Goal: Information Seeking & Learning: Learn about a topic

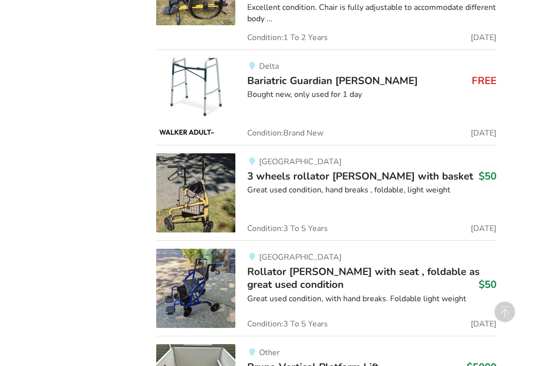
scroll to position [1636, 0]
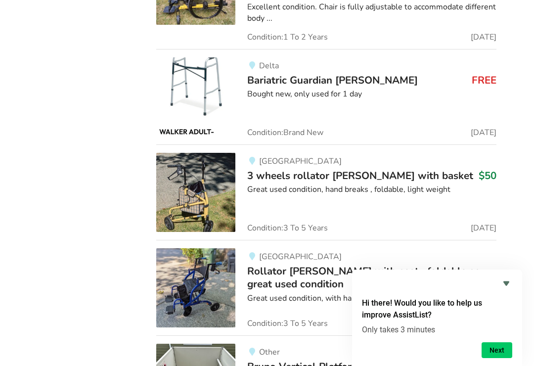
click at [516, 297] on div "Hi there! Would you like to help us improve AssistList? Only takes 3 minutes Ne…" at bounding box center [437, 318] width 170 height 97
click at [512, 290] on icon "Hide survey" at bounding box center [507, 284] width 12 height 12
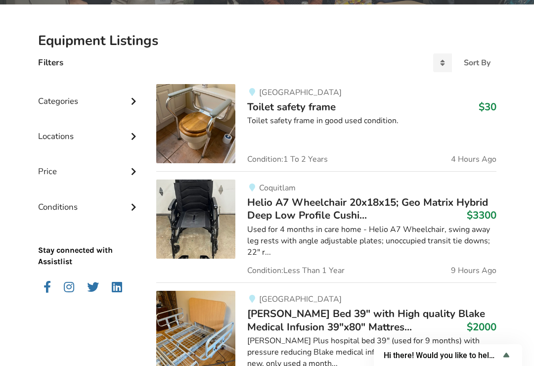
scroll to position [182, 0]
click at [65, 105] on div "Categories" at bounding box center [89, 94] width 103 height 35
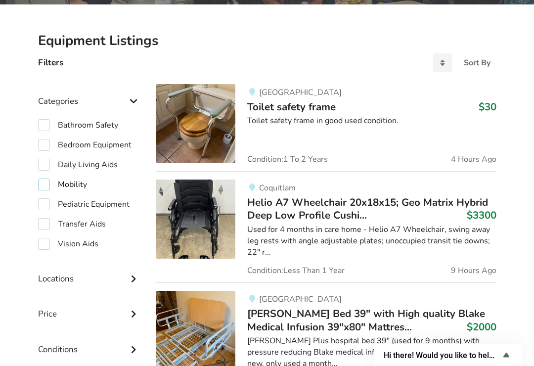
click at [54, 184] on label "Mobility" at bounding box center [62, 185] width 49 height 12
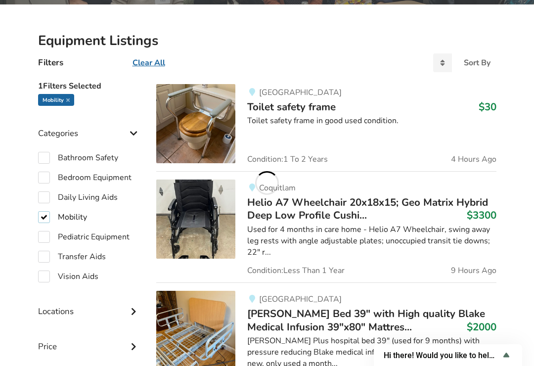
checkbox input "true"
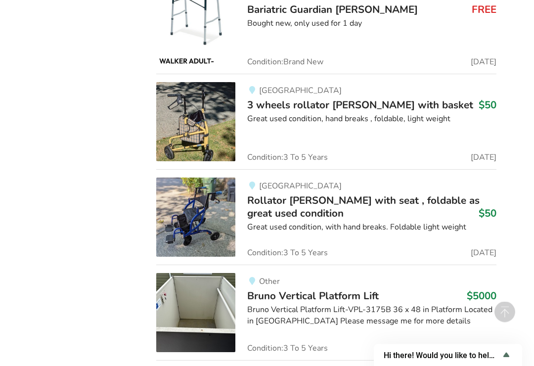
scroll to position [1096, 0]
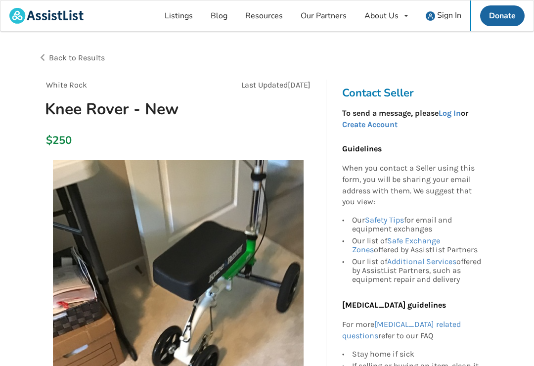
scroll to position [15, 0]
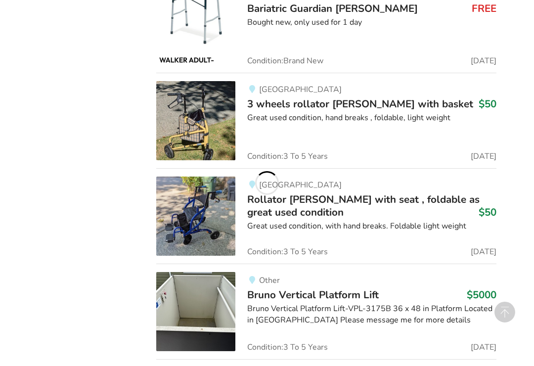
scroll to position [1085, 0]
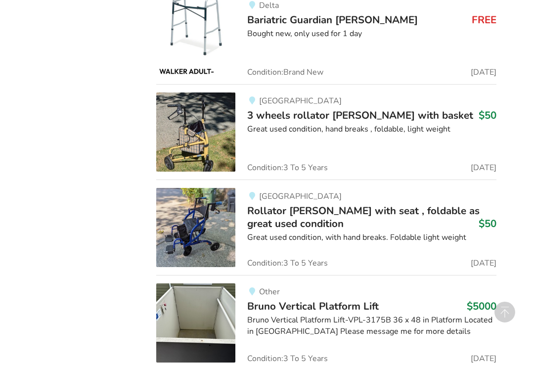
click at [198, 199] on img at bounding box center [195, 227] width 79 height 79
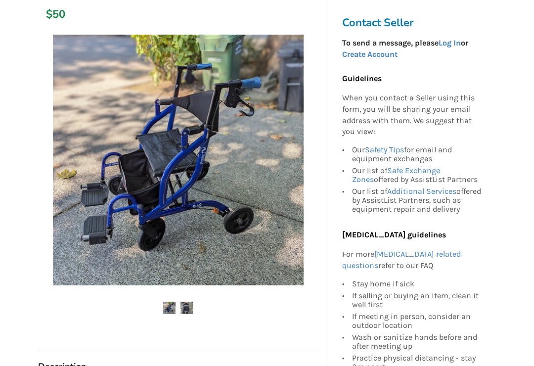
scroll to position [188, 0]
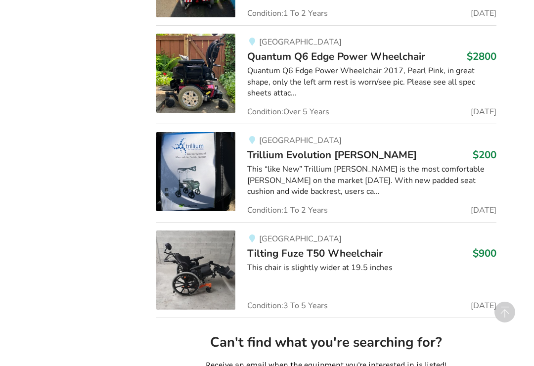
scroll to position [2415, 0]
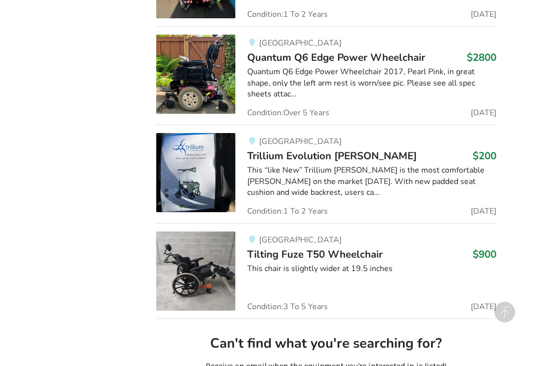
click at [193, 134] on img at bounding box center [195, 172] width 79 height 79
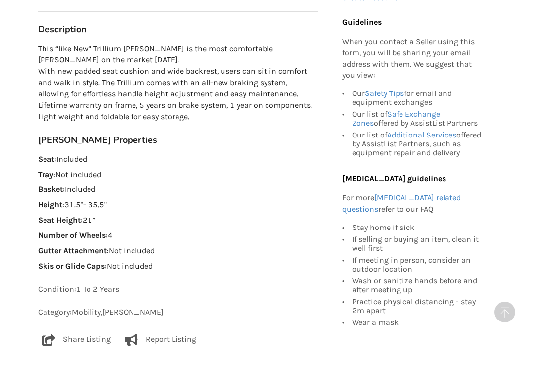
scroll to position [486, 0]
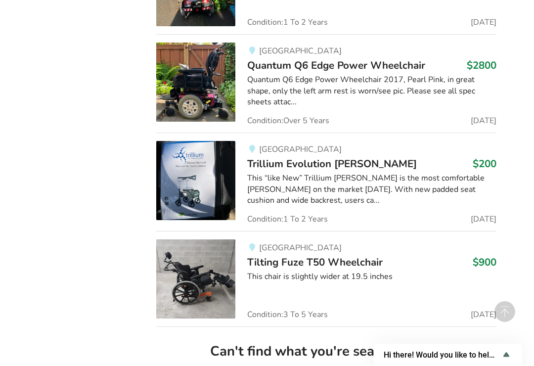
scroll to position [2407, 0]
